Goal: Navigation & Orientation: Find specific page/section

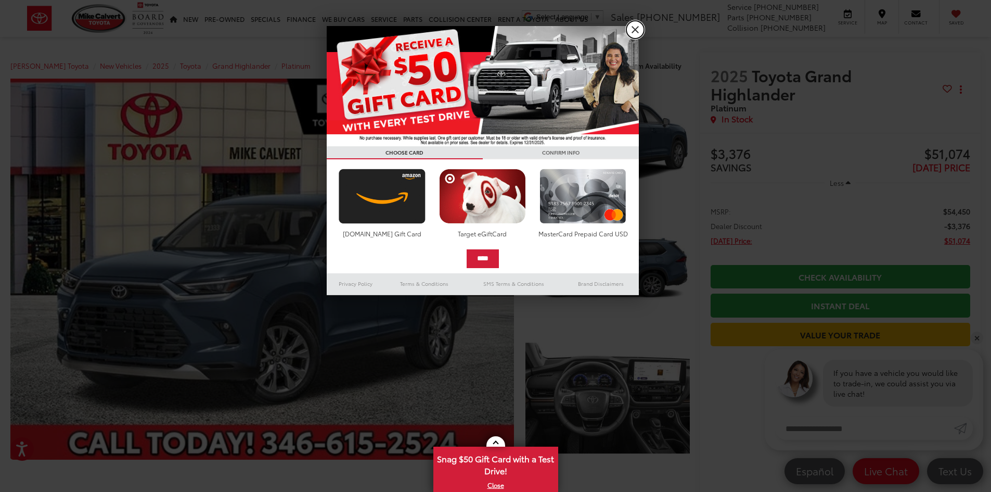
click at [632, 27] on link "X" at bounding box center [635, 30] width 18 height 18
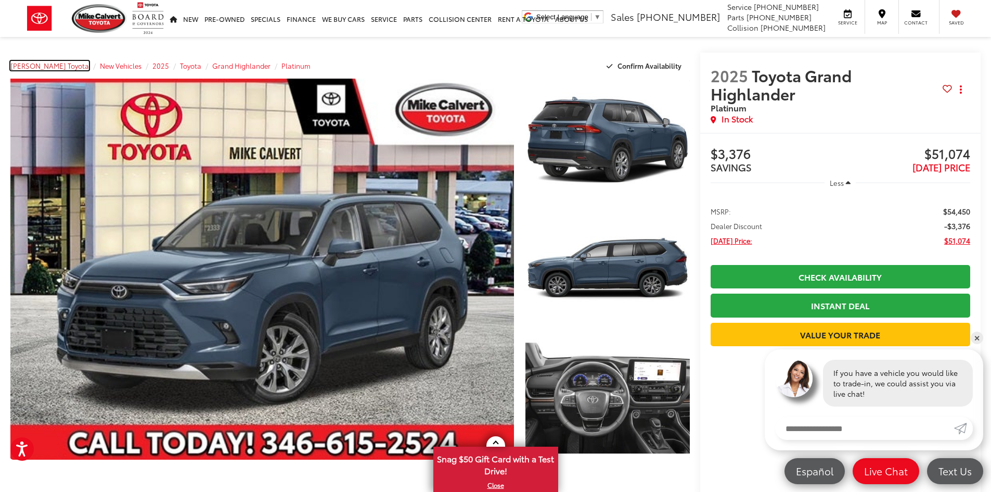
click at [53, 64] on span "[PERSON_NAME] Toyota" at bounding box center [49, 65] width 79 height 9
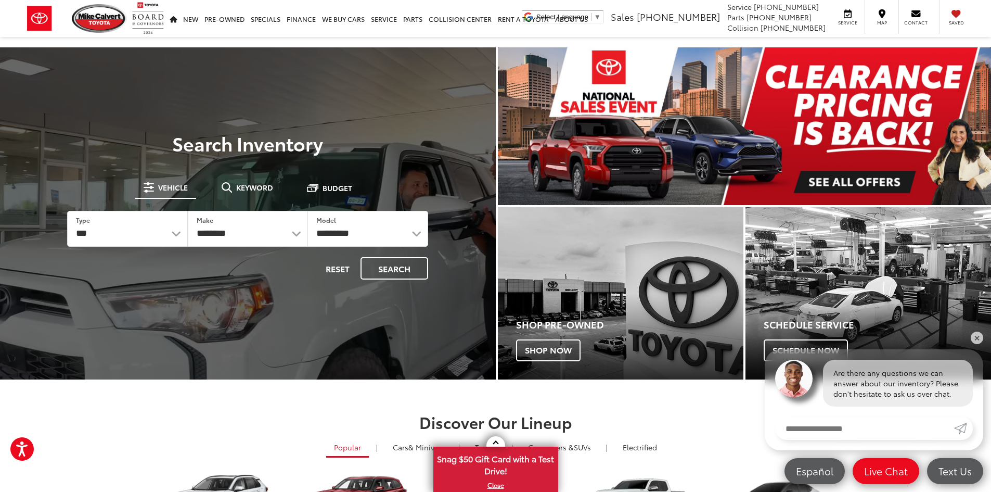
click at [723, 138] on img "carousel slide number 1 of 1" at bounding box center [745, 126] width 494 height 158
